Goal: Task Accomplishment & Management: Manage account settings

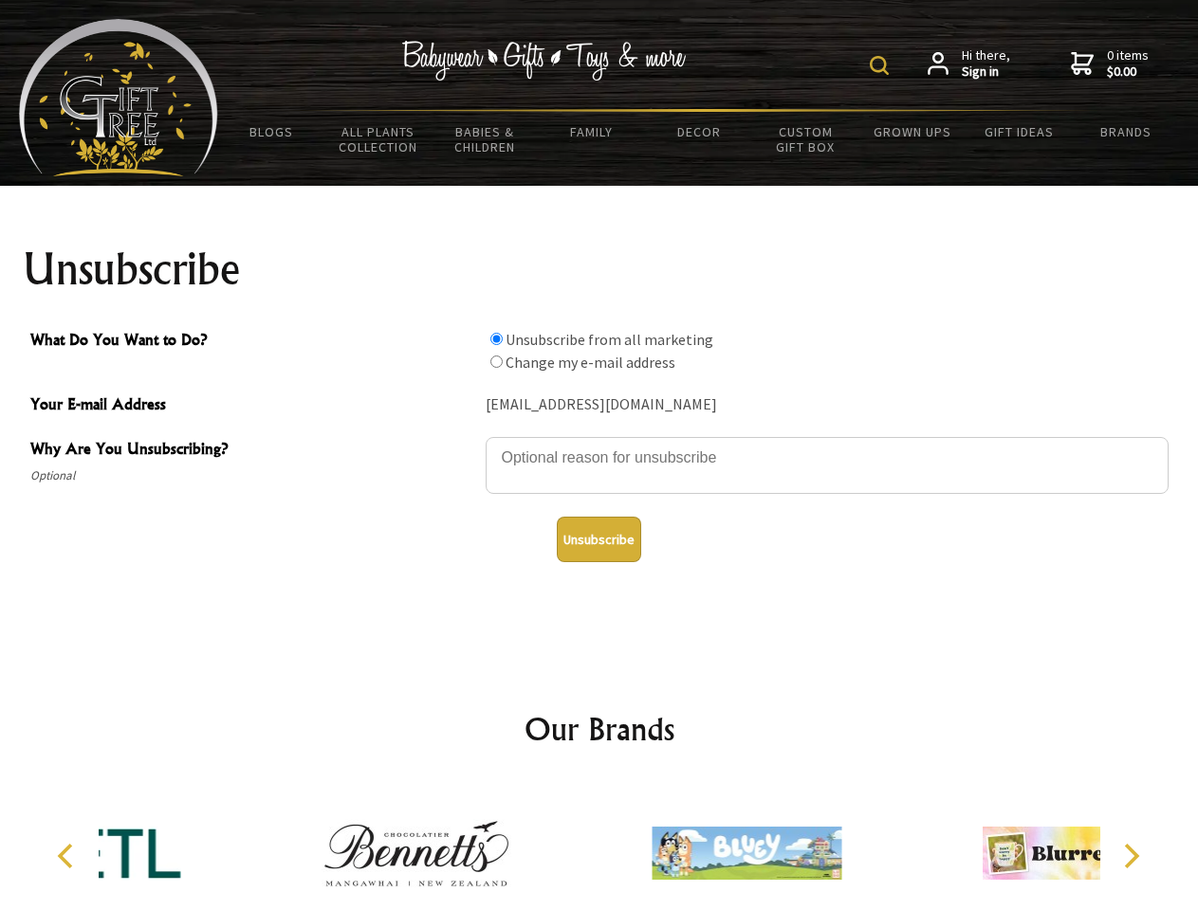
click at [882, 65] on img at bounding box center [879, 65] width 19 height 19
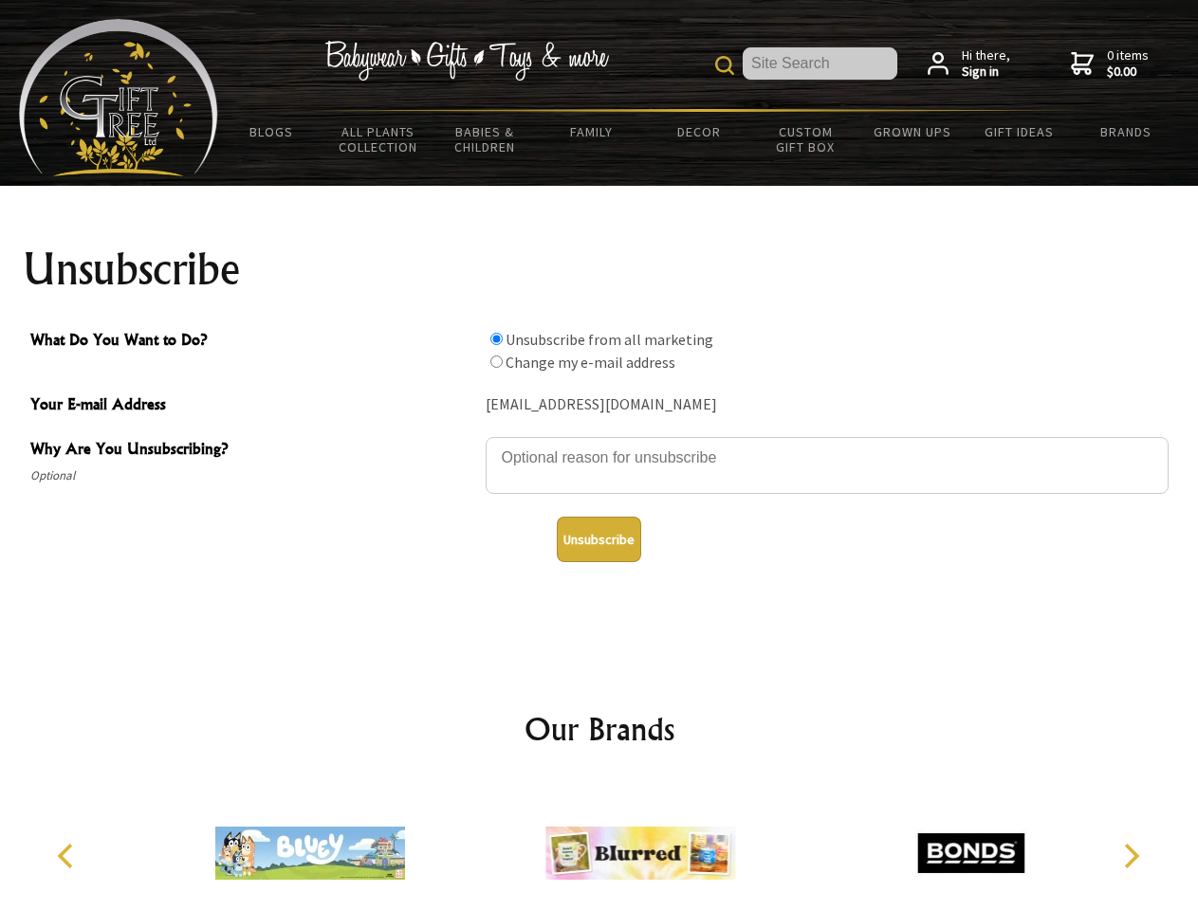
click at [599, 444] on textarea "Why Are You Unsubscribing?" at bounding box center [826, 465] width 683 height 57
click at [496, 339] on input "What Do You Want to Do?" at bounding box center [496, 339] width 12 height 12
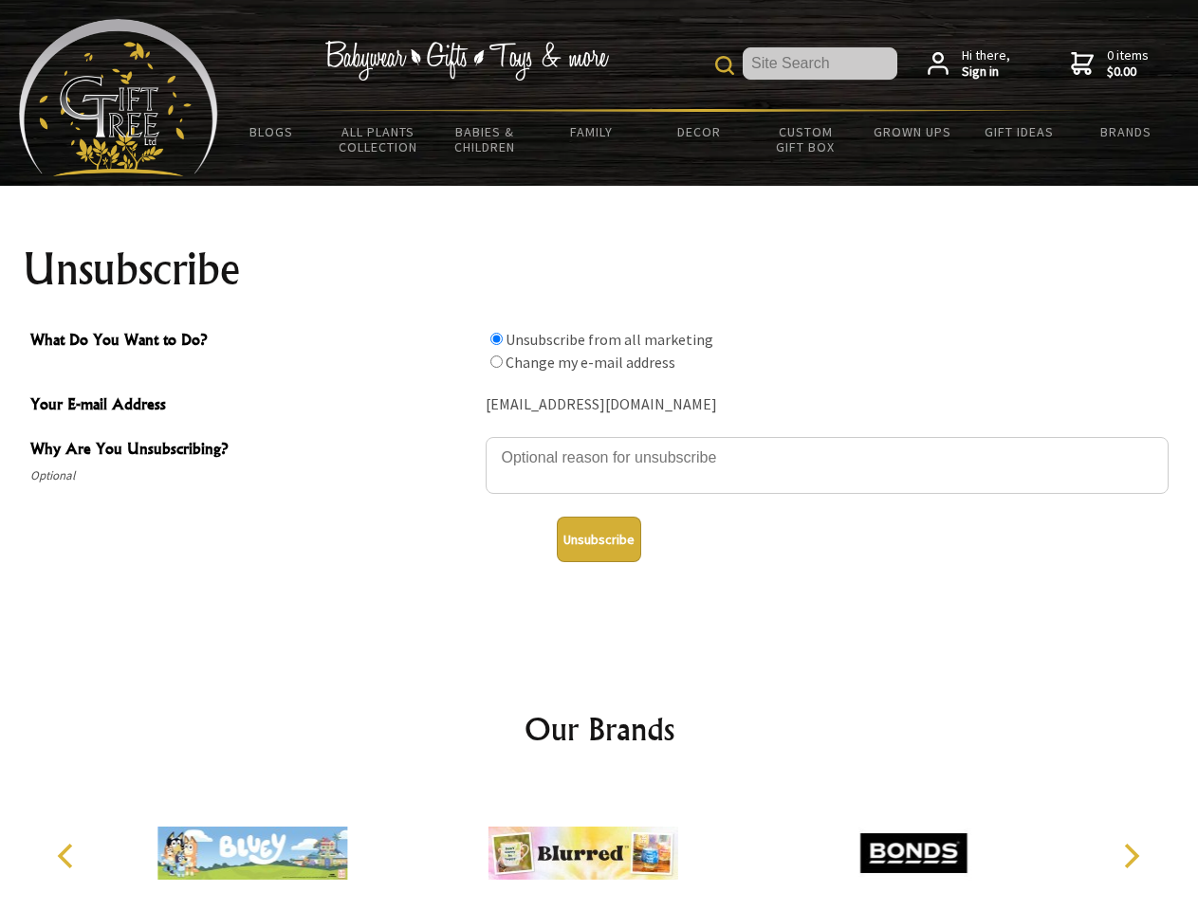
click at [496, 361] on input "What Do You Want to Do?" at bounding box center [496, 362] width 12 height 12
radio input "true"
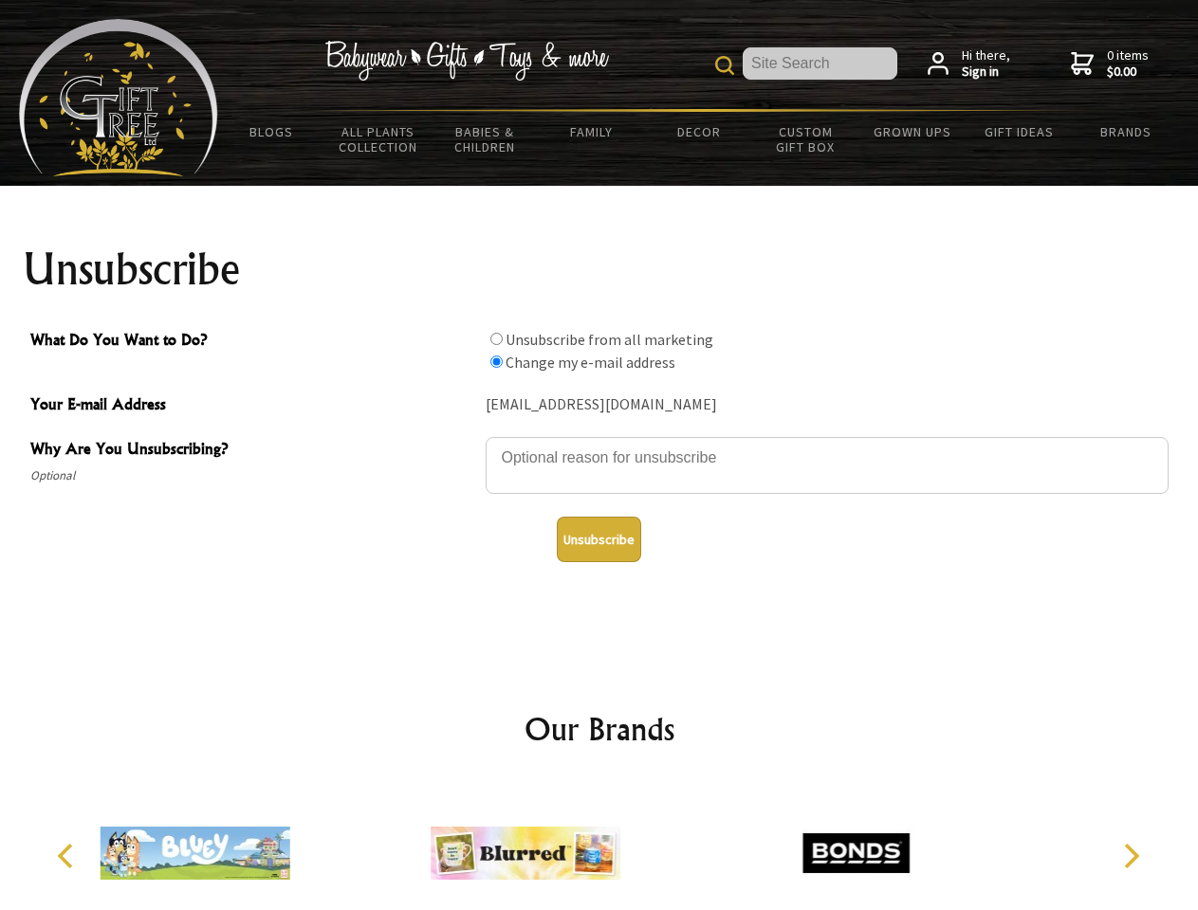
click at [598, 540] on button "Unsubscribe" at bounding box center [599, 540] width 84 height 46
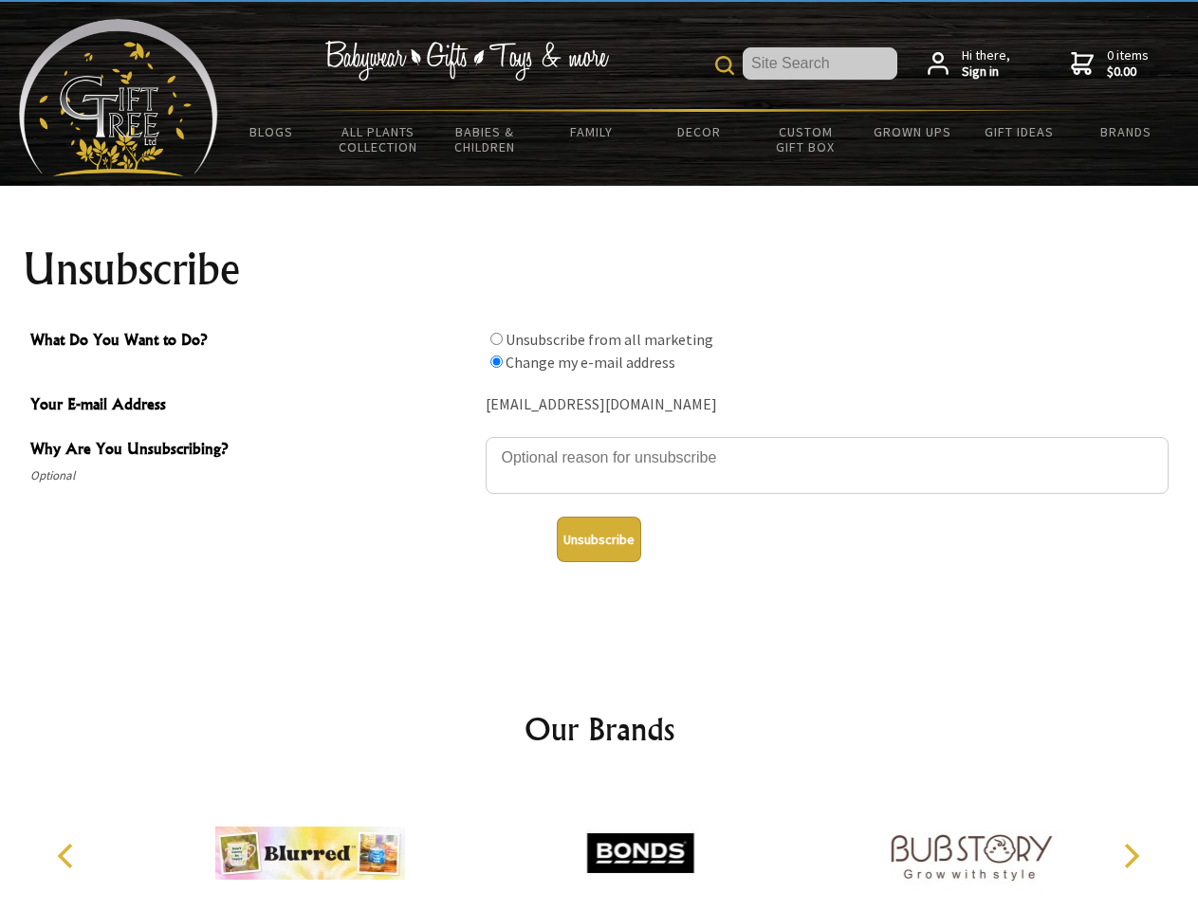
click at [599, 846] on img at bounding box center [640, 853] width 190 height 142
click at [68, 856] on icon "Previous" at bounding box center [67, 856] width 25 height 25
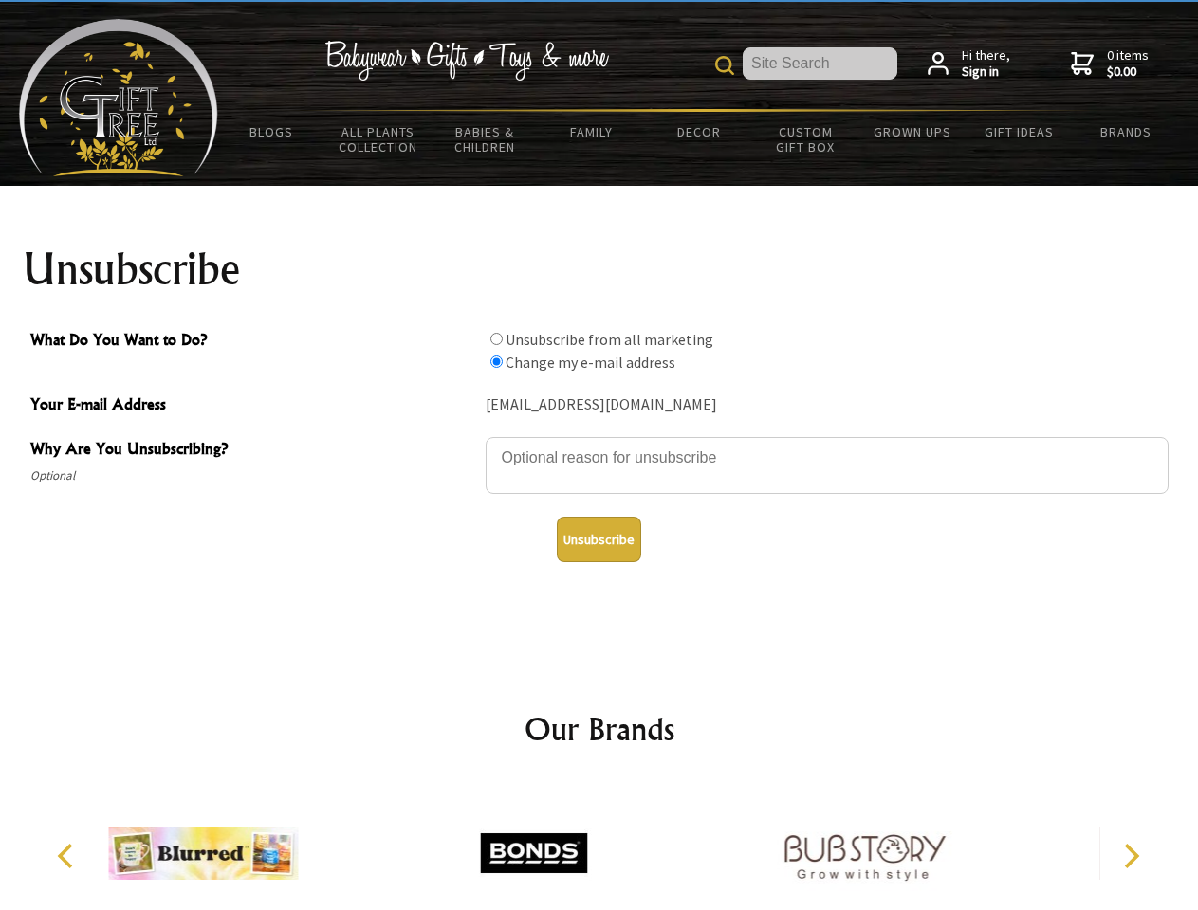
click at [1130, 856] on icon "Next" at bounding box center [1129, 856] width 25 height 25
